Goal: Information Seeking & Learning: Learn about a topic

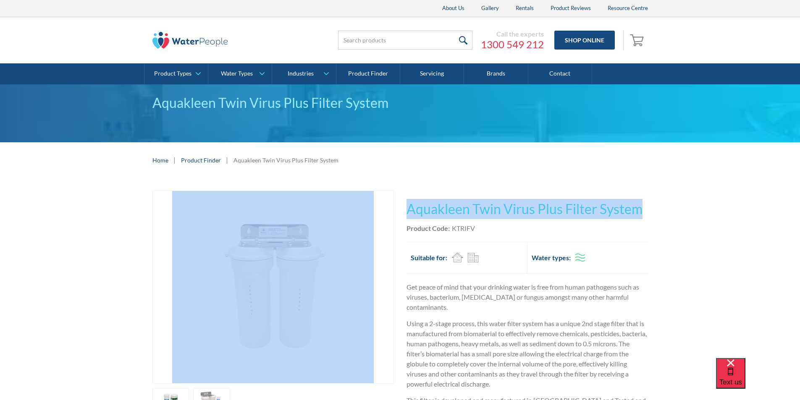
drag, startPoint x: 613, startPoint y: 209, endPoint x: 397, endPoint y: 219, distance: 216.0
click at [397, 219] on div "Play video Fits Most Brands Best Seller No items found. This tap design is incl…" at bounding box center [399, 364] width 495 height 347
copy div "Fits Most Brands Best Seller No items found. This tap design is included in our…"
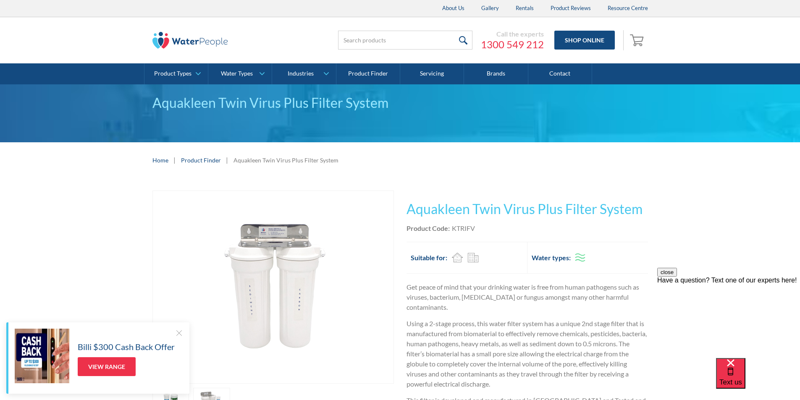
click at [476, 233] on div "Product Code: KTRIFV" at bounding box center [526, 228] width 241 height 10
drag, startPoint x: 478, startPoint y: 226, endPoint x: 451, endPoint y: 229, distance: 26.6
click at [449, 229] on div "Product Code: KTRIFV" at bounding box center [526, 228] width 241 height 10
copy div "KTRIFV"
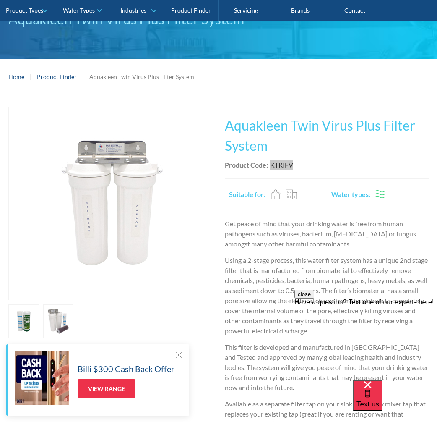
scroll to position [84, 0]
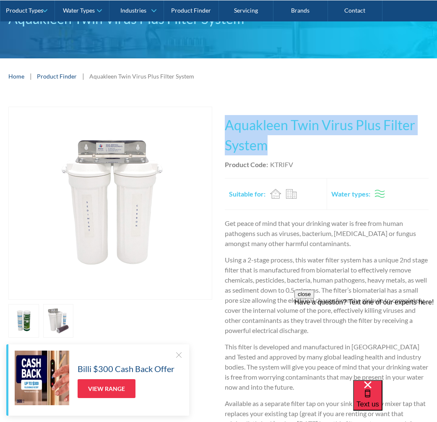
drag, startPoint x: 263, startPoint y: 144, endPoint x: 229, endPoint y: 128, distance: 37.2
click at [225, 125] on h1 "Aquakleen Twin Virus Plus Filter System" at bounding box center [327, 135] width 204 height 40
copy h1 "Aquakleen Twin Virus Plus Filter System"
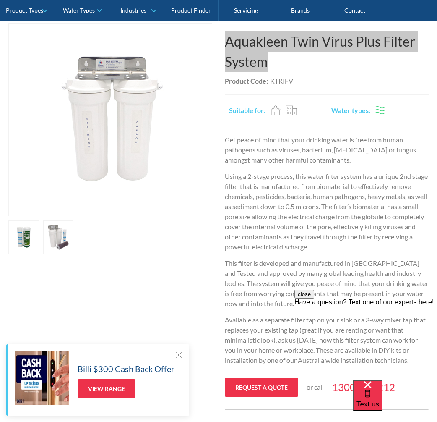
scroll to position [168, 0]
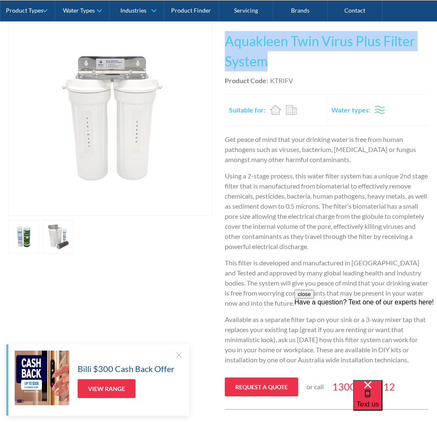
click at [125, 119] on img "open lightbox" at bounding box center [110, 119] width 201 height 192
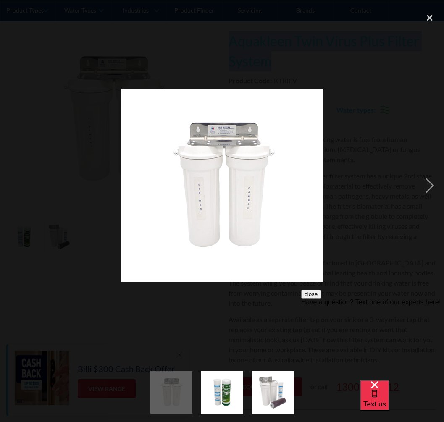
drag, startPoint x: 125, startPoint y: 120, endPoint x: 261, endPoint y: 156, distance: 140.8
click at [264, 167] on img at bounding box center [221, 185] width 201 height 192
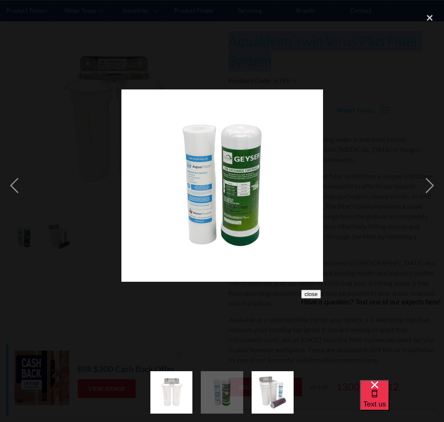
drag, startPoint x: 261, startPoint y: 168, endPoint x: 279, endPoint y: 151, distance: 24.9
click at [279, 151] on img at bounding box center [221, 185] width 201 height 192
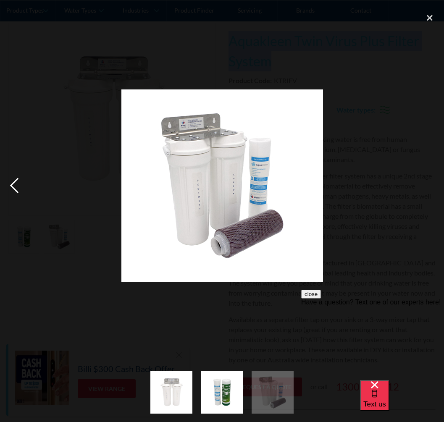
click at [15, 183] on div "previous image" at bounding box center [14, 185] width 29 height 354
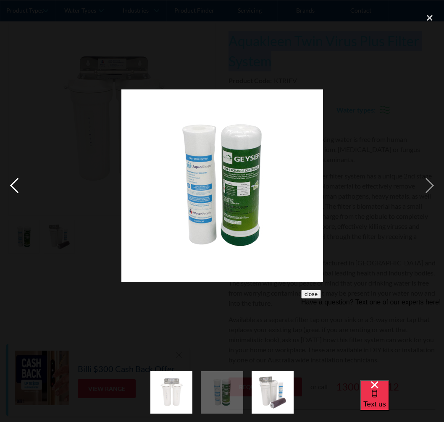
click at [15, 183] on div "previous image" at bounding box center [14, 185] width 29 height 354
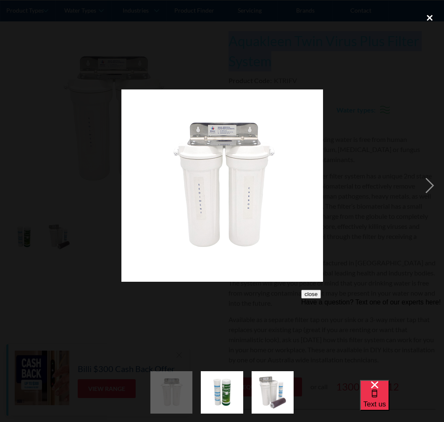
click at [428, 16] on div "close lightbox" at bounding box center [429, 17] width 29 height 18
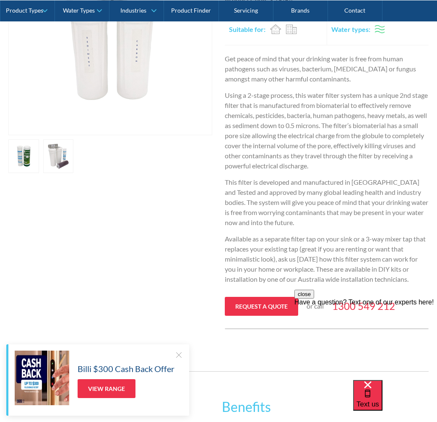
scroll to position [252, 0]
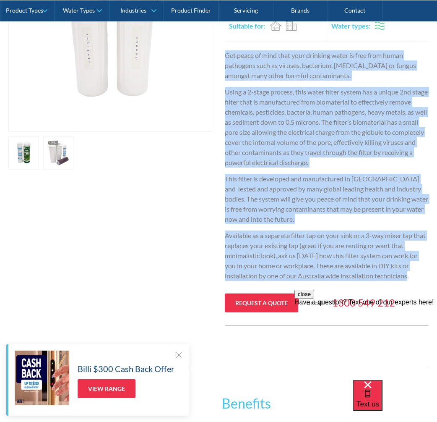
drag, startPoint x: 419, startPoint y: 275, endPoint x: 226, endPoint y: 58, distance: 290.8
click at [226, 58] on div "Get peace of mind that your drinking water is free from human pathogens such as…" at bounding box center [327, 168] width 204 height 237
copy div "Get peace of mind that your drinking water is free from human pathogens such as…"
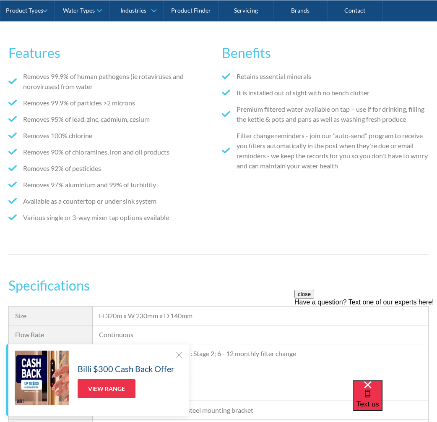
scroll to position [588, 0]
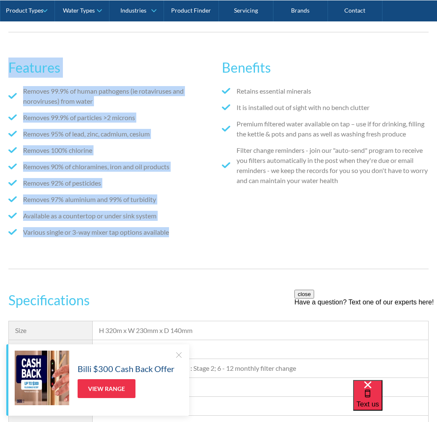
drag, startPoint x: 171, startPoint y: 233, endPoint x: 29, endPoint y: 53, distance: 229.1
click at [7, 37] on div "Features Removes 99.9% of human pathogens (ie rotaviruses and noroviruses) from…" at bounding box center [218, 150] width 437 height 262
copy div "Features Removes 99.9% of human pathogens (ie rotaviruses and noroviruses) from…"
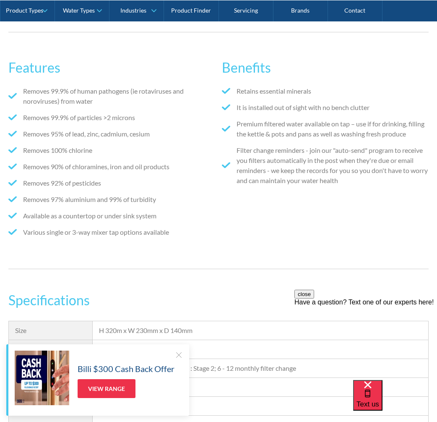
click at [362, 187] on ul "Retains essential minerals It is installed out of sight with no bench clutter P…" at bounding box center [325, 139] width 207 height 106
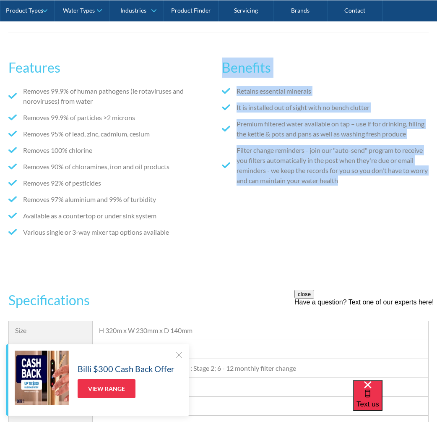
drag, startPoint x: 361, startPoint y: 183, endPoint x: 228, endPoint y: 61, distance: 180.3
click at [226, 60] on div "Benefits Retains essential minerals It is installed out of sight with no bench …" at bounding box center [325, 150] width 207 height 203
copy div "Benefits Retains essential minerals It is installed out of sight with no bench …"
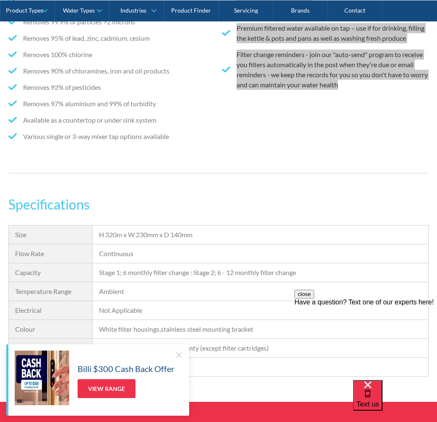
scroll to position [797, 0]
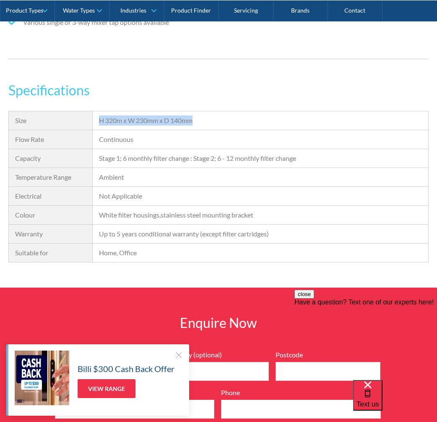
drag, startPoint x: 202, startPoint y: 119, endPoint x: 107, endPoint y: 120, distance: 94.4
click at [101, 123] on div "H 320m x W 230mm x D 140mm" at bounding box center [260, 120] width 323 height 10
copy div "H 320m x W 230mm x D 140mm"
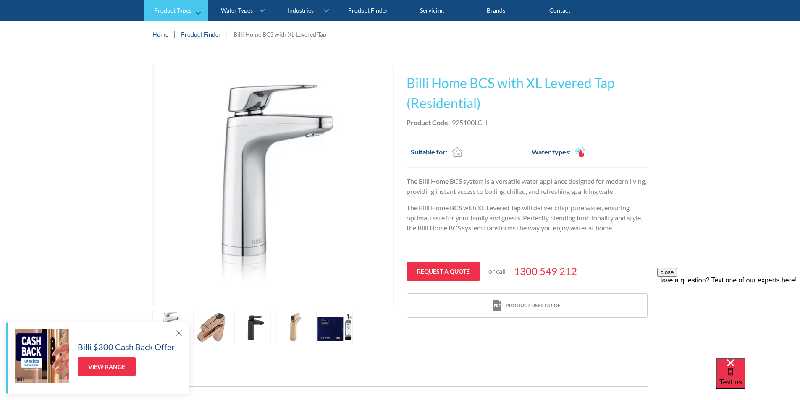
scroll to position [126, 0]
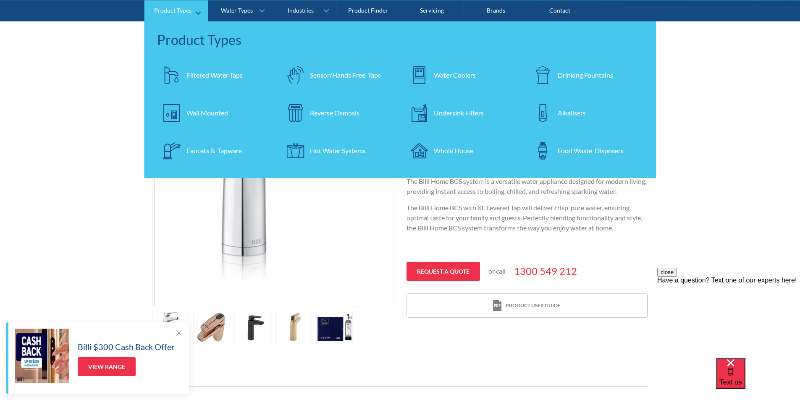
click at [208, 71] on div "Filtered Water Taps" at bounding box center [214, 75] width 56 height 10
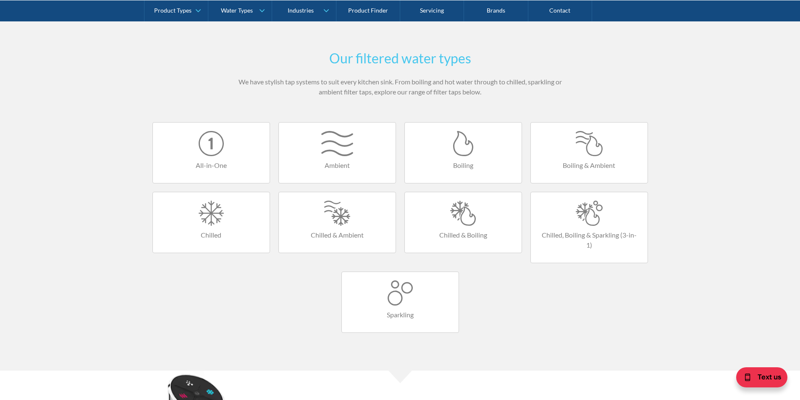
click at [451, 213] on div at bounding box center [463, 213] width 100 height 25
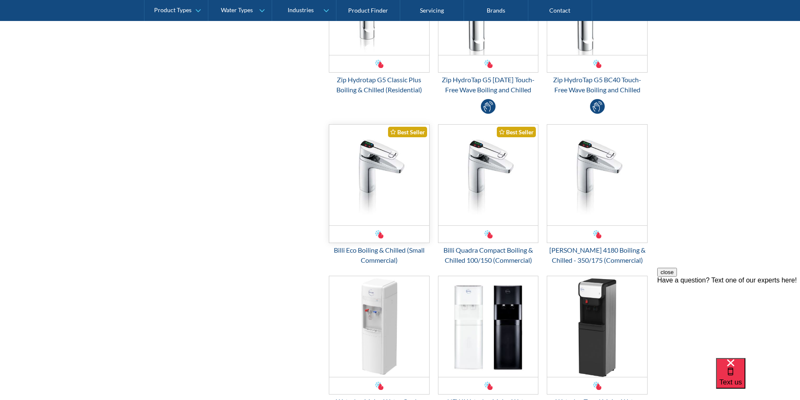
click at [366, 187] on img "Email Form 3" at bounding box center [379, 175] width 100 height 101
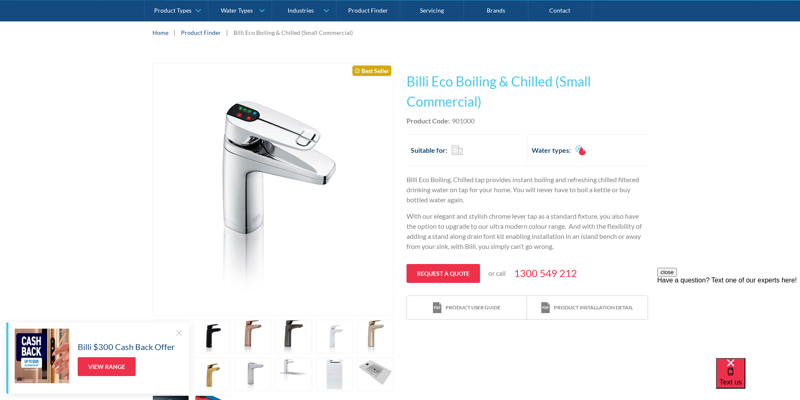
scroll to position [126, 0]
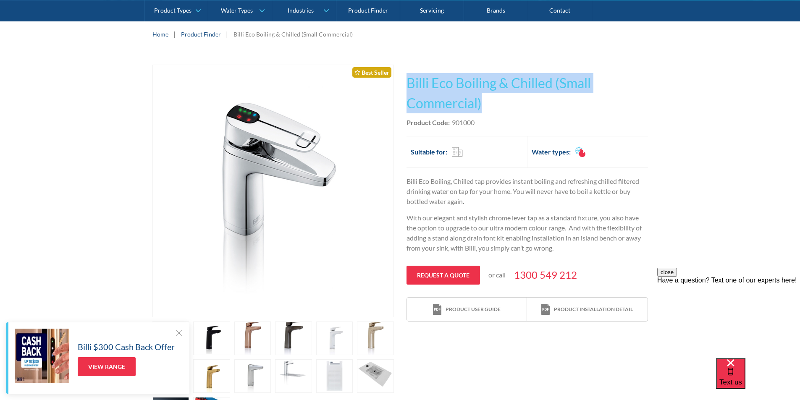
drag, startPoint x: 486, startPoint y: 102, endPoint x: 406, endPoint y: 75, distance: 84.7
click at [406, 75] on h1 "Billi Eco Boiling & Chilled (Small Commercial)" at bounding box center [526, 93] width 241 height 40
copy h1 "Billi Eco Boiling & Chilled (Small Commercial)"
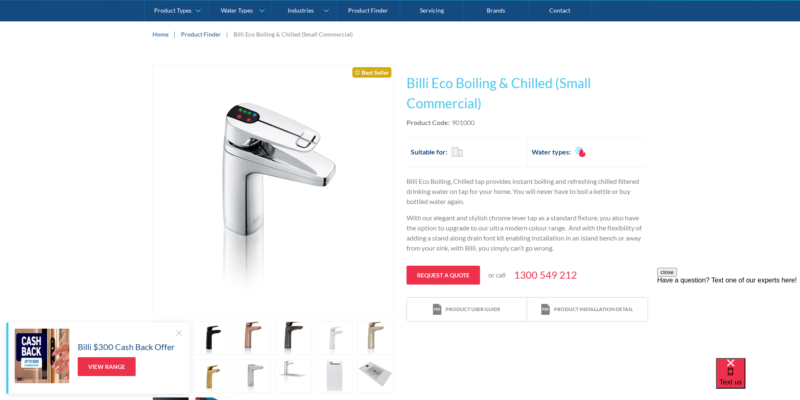
click at [476, 125] on div "Product Code: 901000" at bounding box center [526, 123] width 241 height 10
drag, startPoint x: 477, startPoint y: 120, endPoint x: 452, endPoint y: 118, distance: 24.9
click at [452, 118] on div "Product Code: 901000" at bounding box center [526, 123] width 241 height 10
copy div "901000"
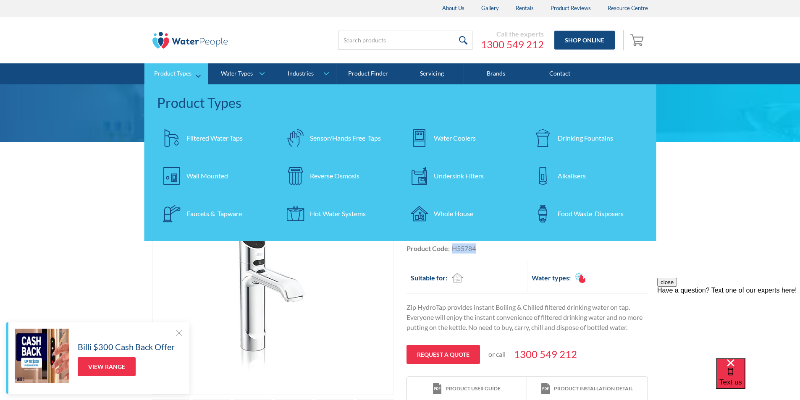
click at [339, 214] on div "Hot Water Systems" at bounding box center [338, 214] width 56 height 10
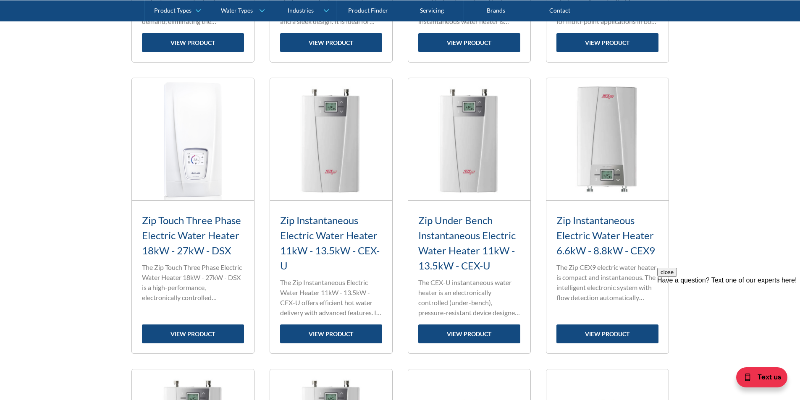
scroll to position [588, 0]
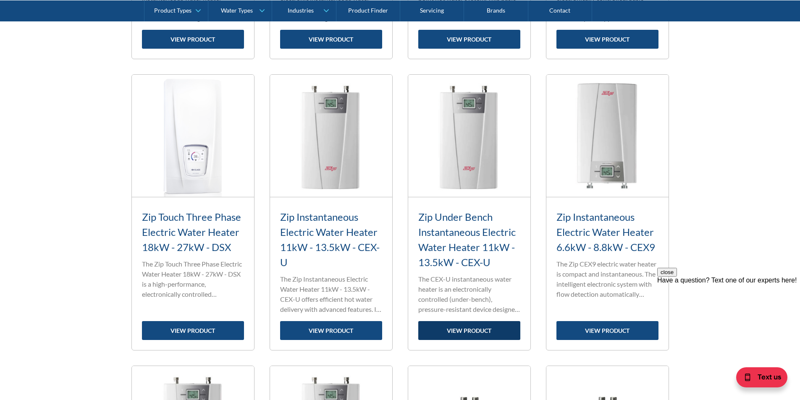
click at [465, 331] on link "view product" at bounding box center [469, 330] width 102 height 19
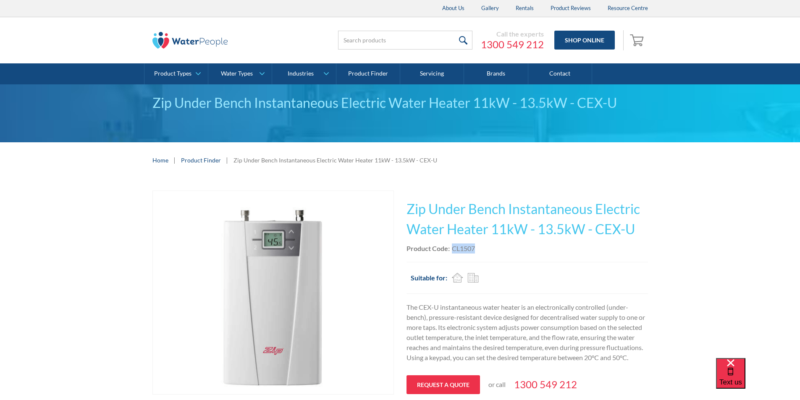
drag, startPoint x: 476, startPoint y: 248, endPoint x: 452, endPoint y: 249, distance: 24.8
click at [452, 249] on div "Product Code: CL1507" at bounding box center [526, 248] width 241 height 10
copy div "CL1507"
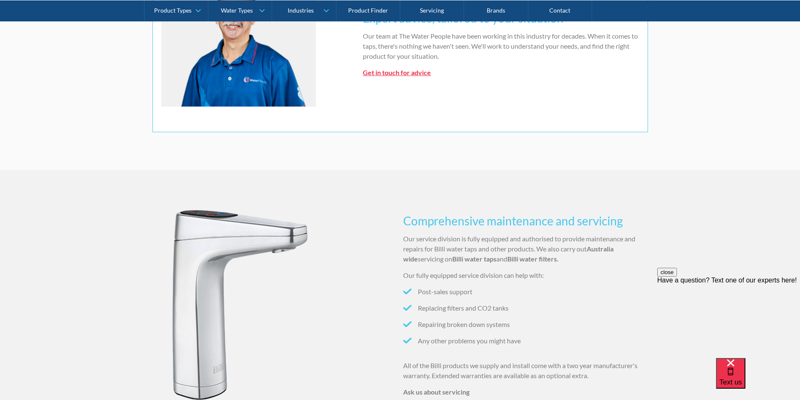
scroll to position [797, 0]
